Goal: Transaction & Acquisition: Purchase product/service

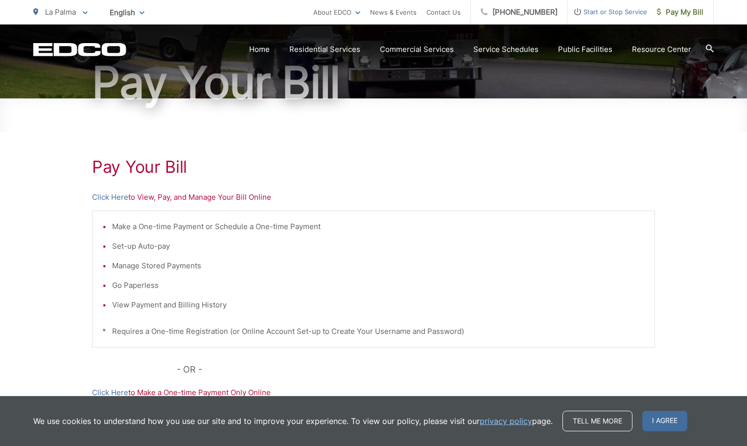
scroll to position [98, 0]
click at [113, 198] on link "Click Here" at bounding box center [110, 197] width 36 height 12
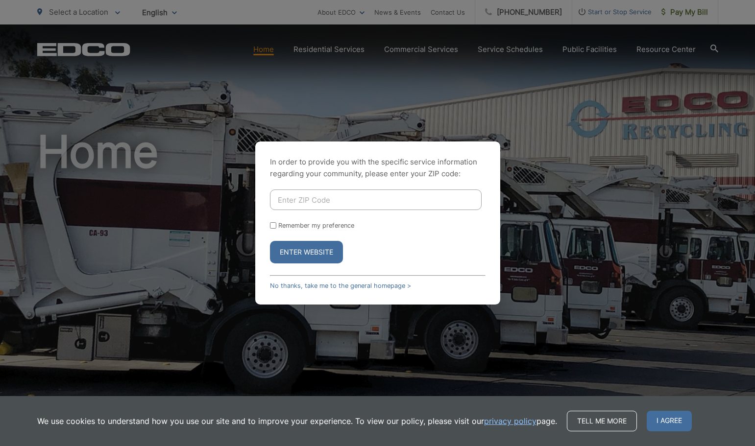
click at [299, 198] on input "Enter ZIP Code" at bounding box center [376, 199] width 212 height 21
type input "92020"
click at [311, 250] on button "Enter Website" at bounding box center [306, 252] width 73 height 23
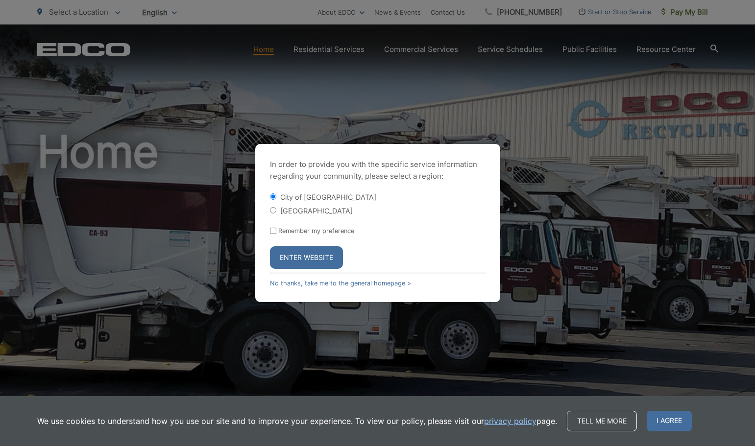
click at [307, 257] on button "Enter Website" at bounding box center [306, 257] width 73 height 23
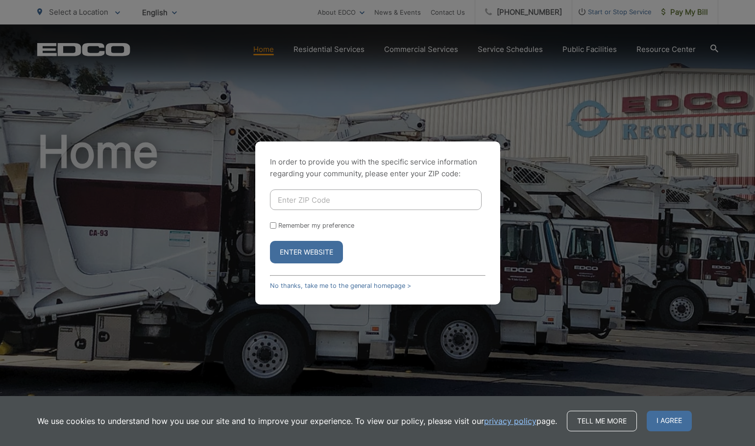
click at [294, 204] on input "Enter ZIP Code" at bounding box center [376, 199] width 212 height 21
type input "92020"
click at [316, 256] on button "Enter Website" at bounding box center [306, 252] width 73 height 23
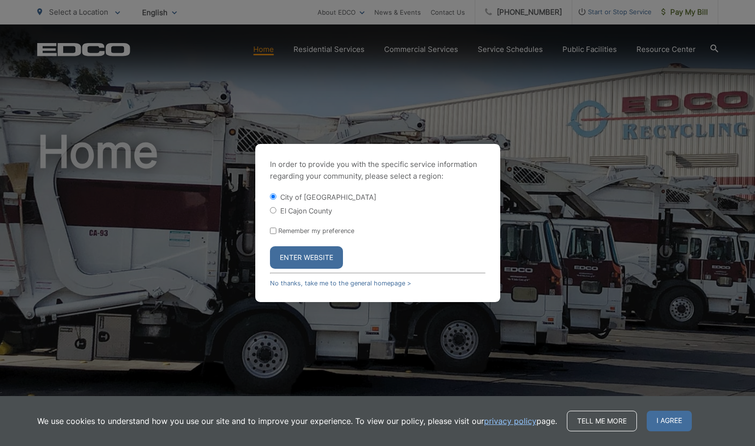
click at [329, 283] on link "No thanks, take me to the general homepage >" at bounding box center [340, 283] width 141 height 7
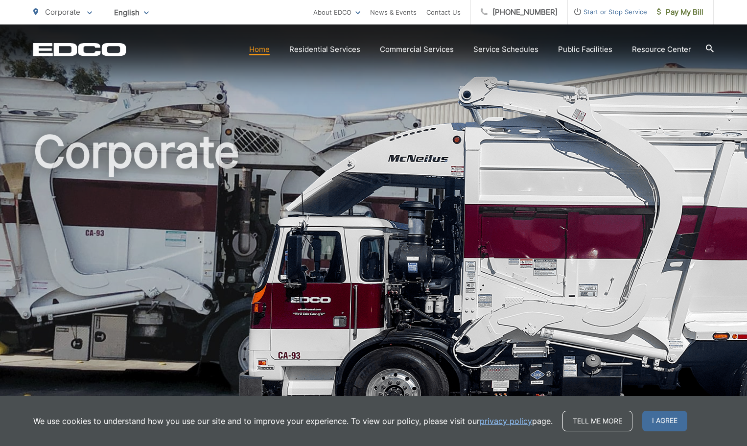
click at [689, 14] on span "Pay My Bill" at bounding box center [680, 12] width 47 height 12
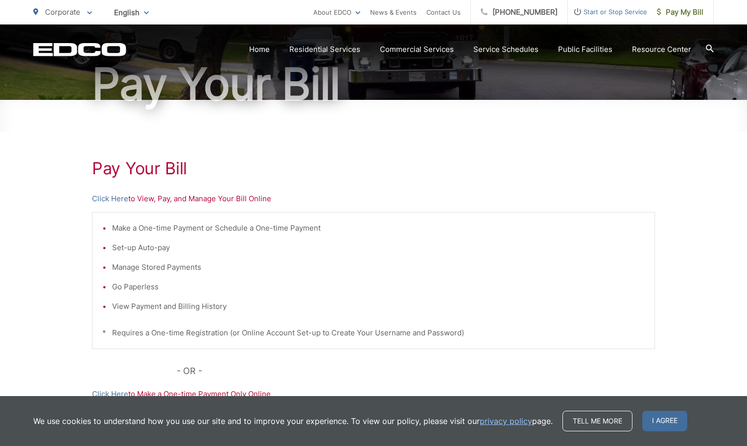
scroll to position [98, 0]
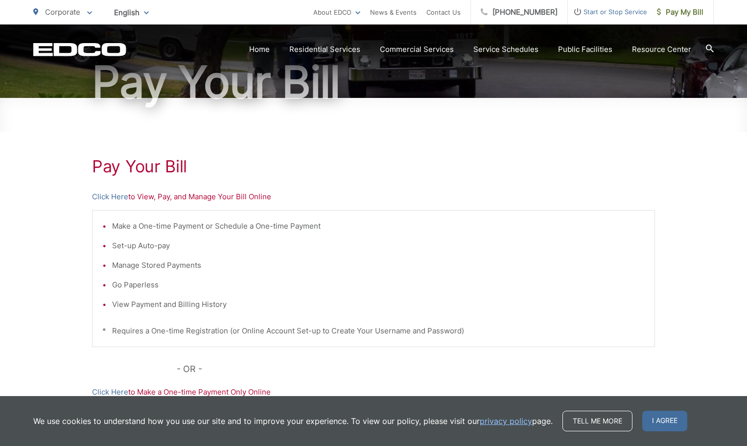
click at [111, 196] on link "Click Here" at bounding box center [110, 197] width 36 height 12
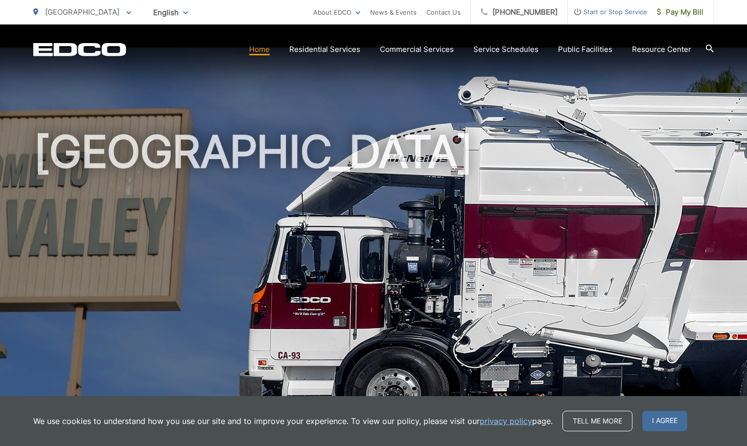
click at [682, 11] on span "Pay My Bill" at bounding box center [680, 12] width 47 height 12
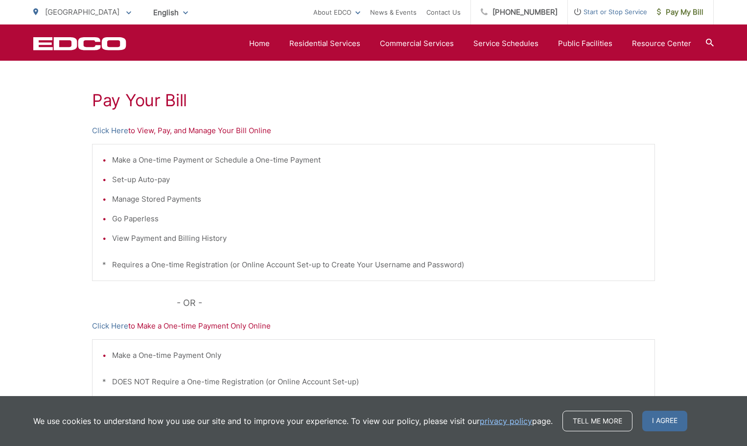
scroll to position [147, 0]
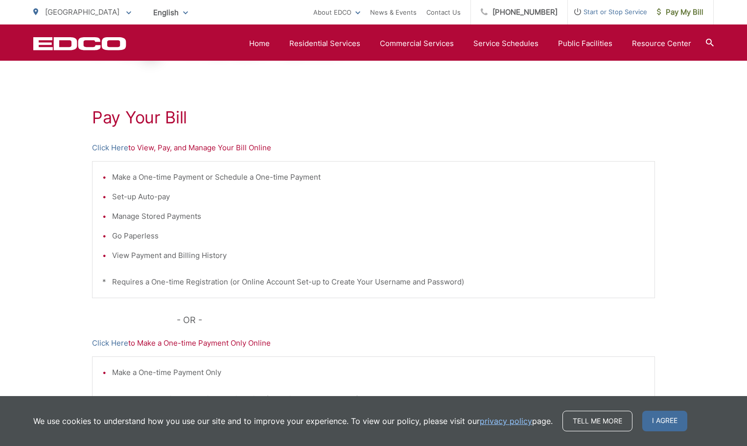
click at [116, 146] on link "Click Here" at bounding box center [110, 148] width 36 height 12
